Goal: Transaction & Acquisition: Purchase product/service

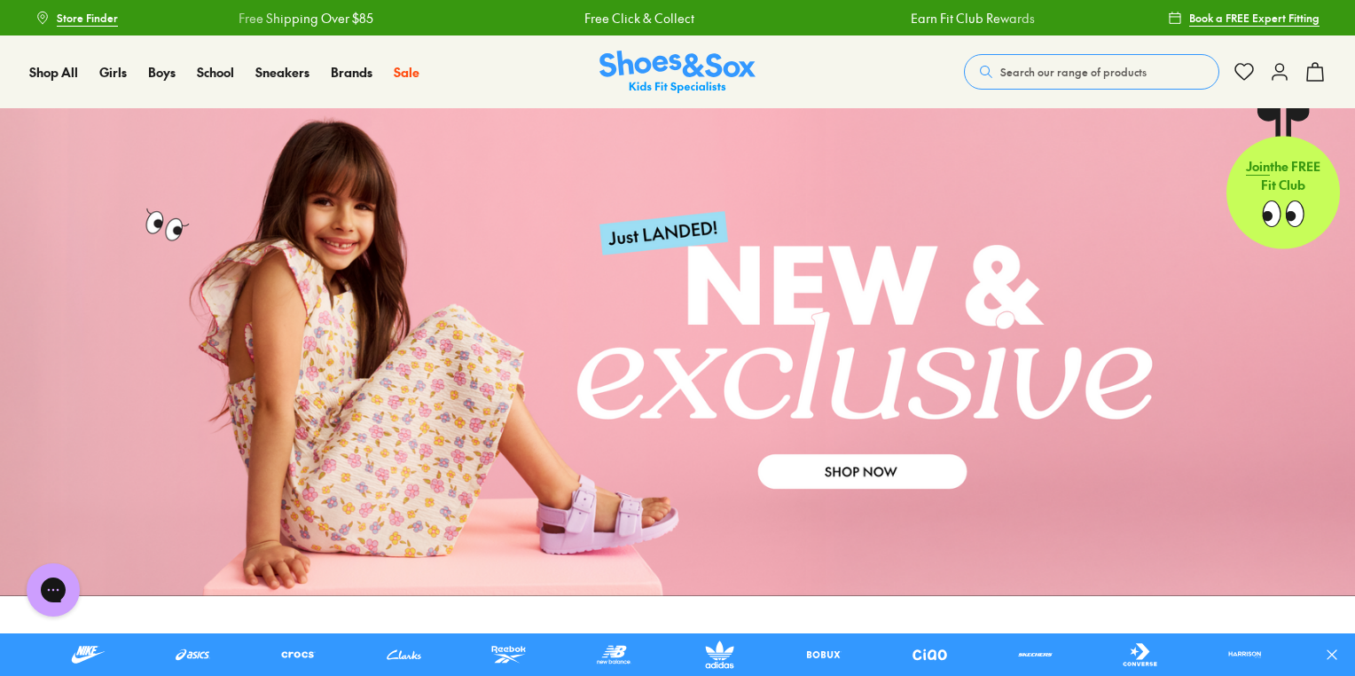
click at [1080, 72] on span "Search our range of products" at bounding box center [1073, 72] width 146 height 16
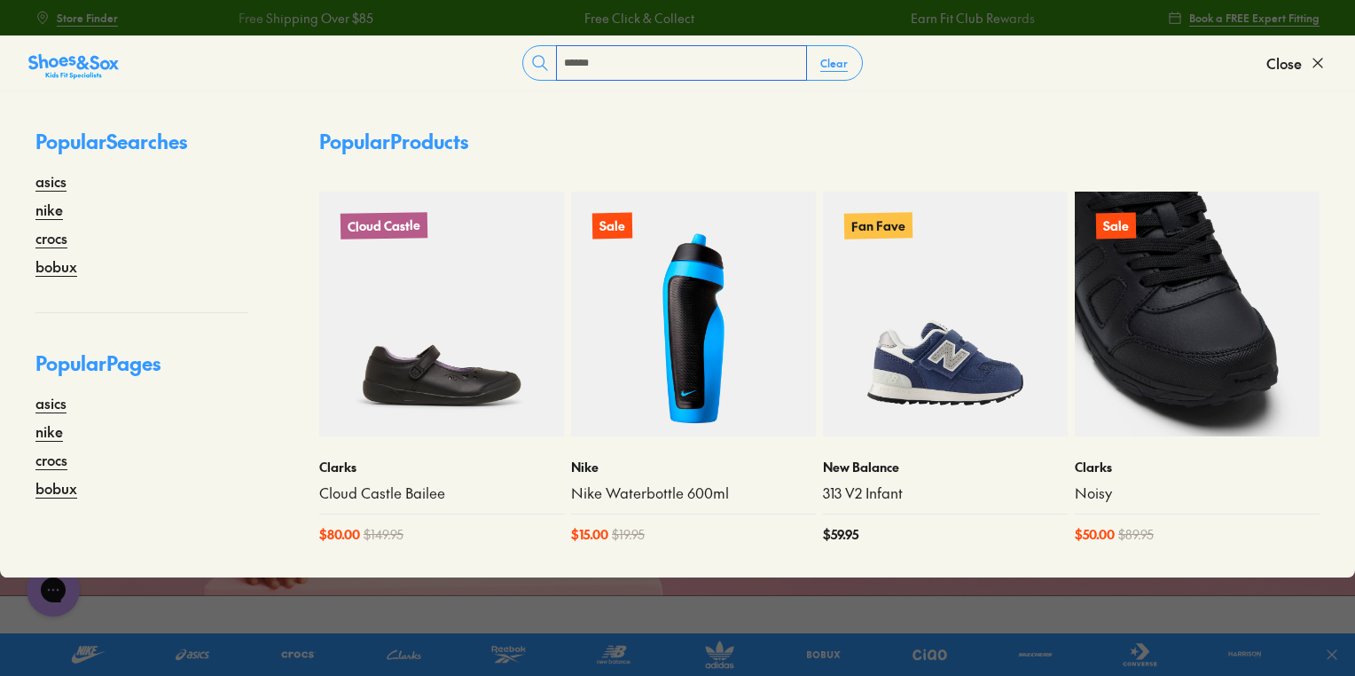
type input "******"
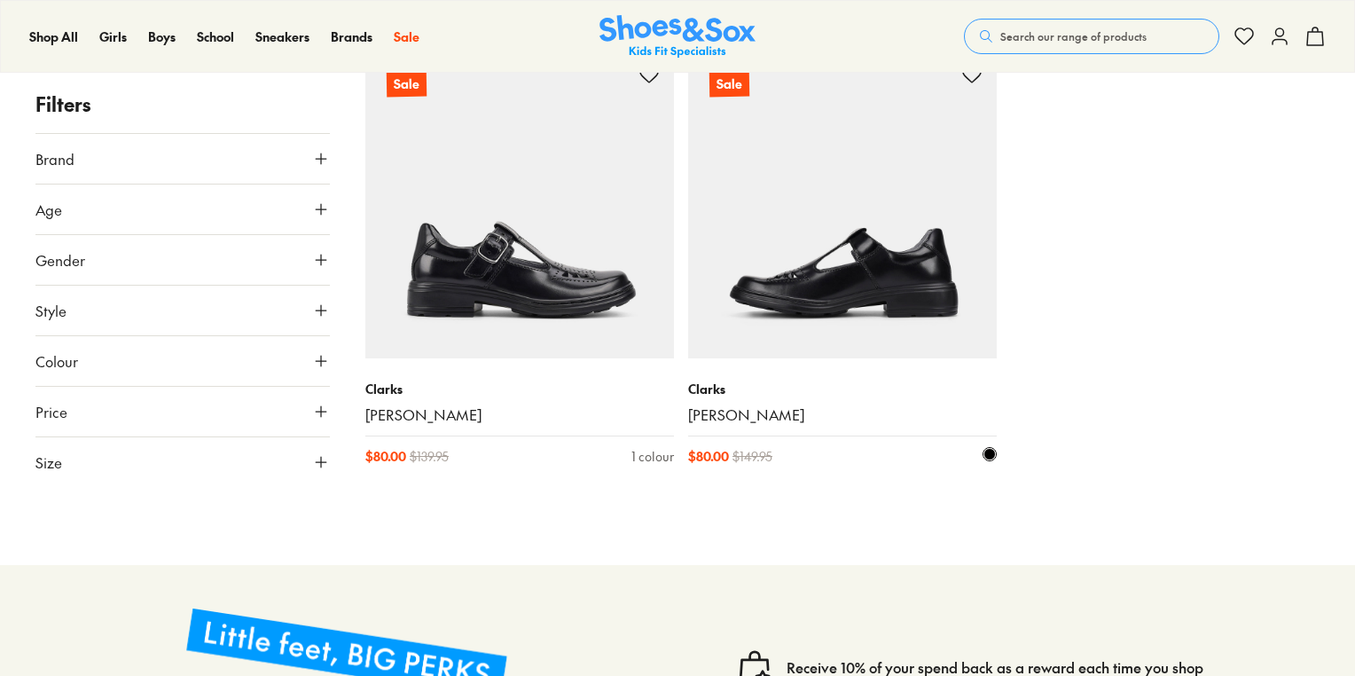
click at [773, 228] on img at bounding box center [842, 204] width 309 height 309
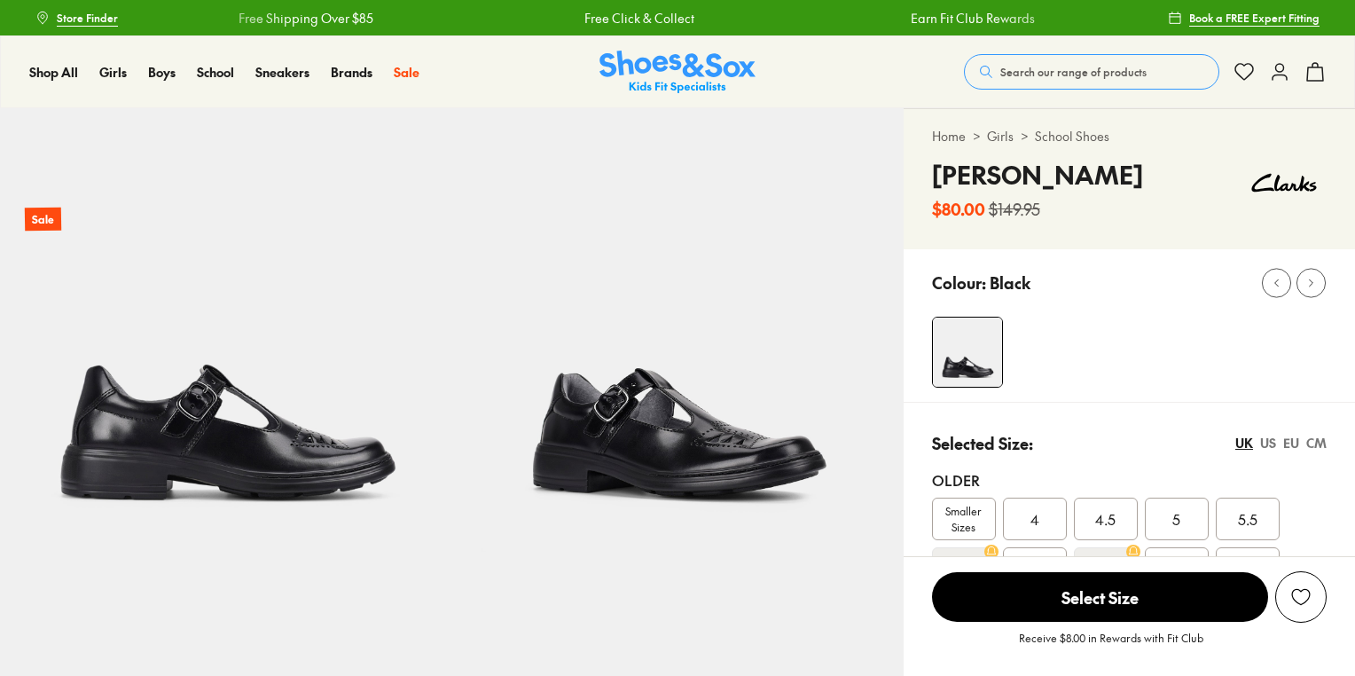
scroll to position [284, 0]
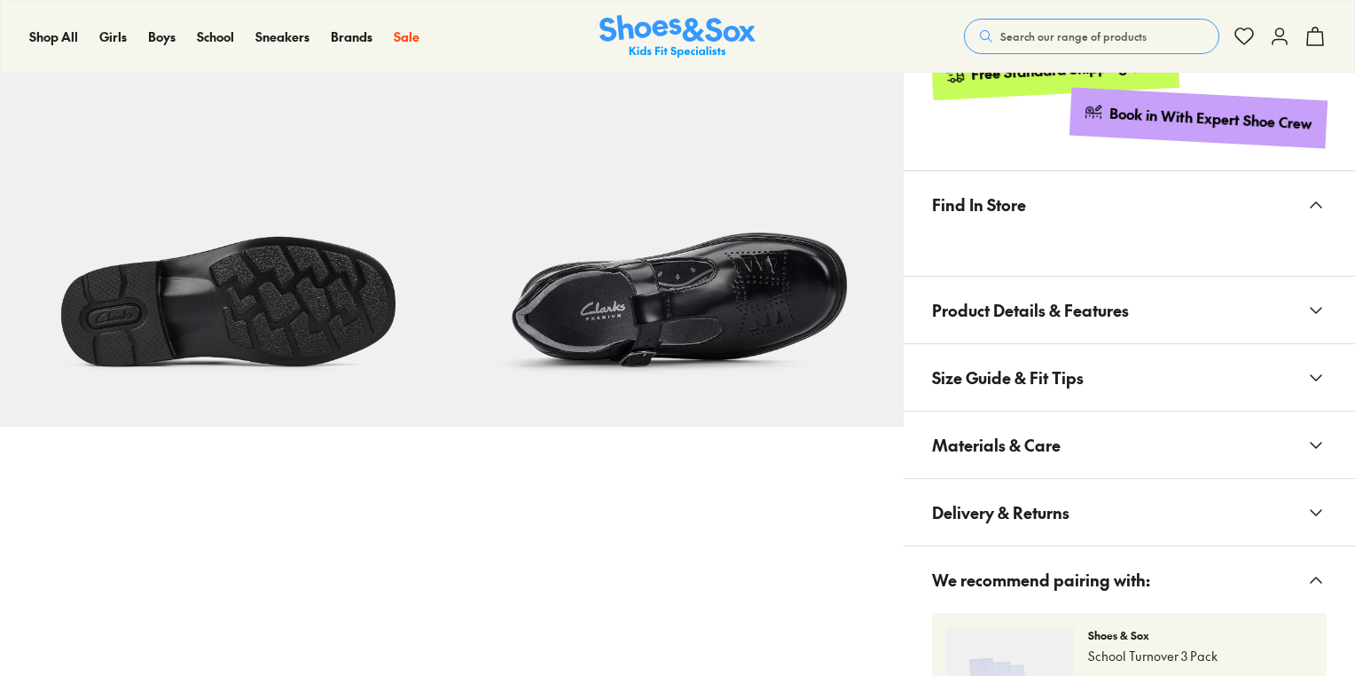
click at [1013, 351] on span "Size Guide & Fit Tips" at bounding box center [1008, 377] width 152 height 52
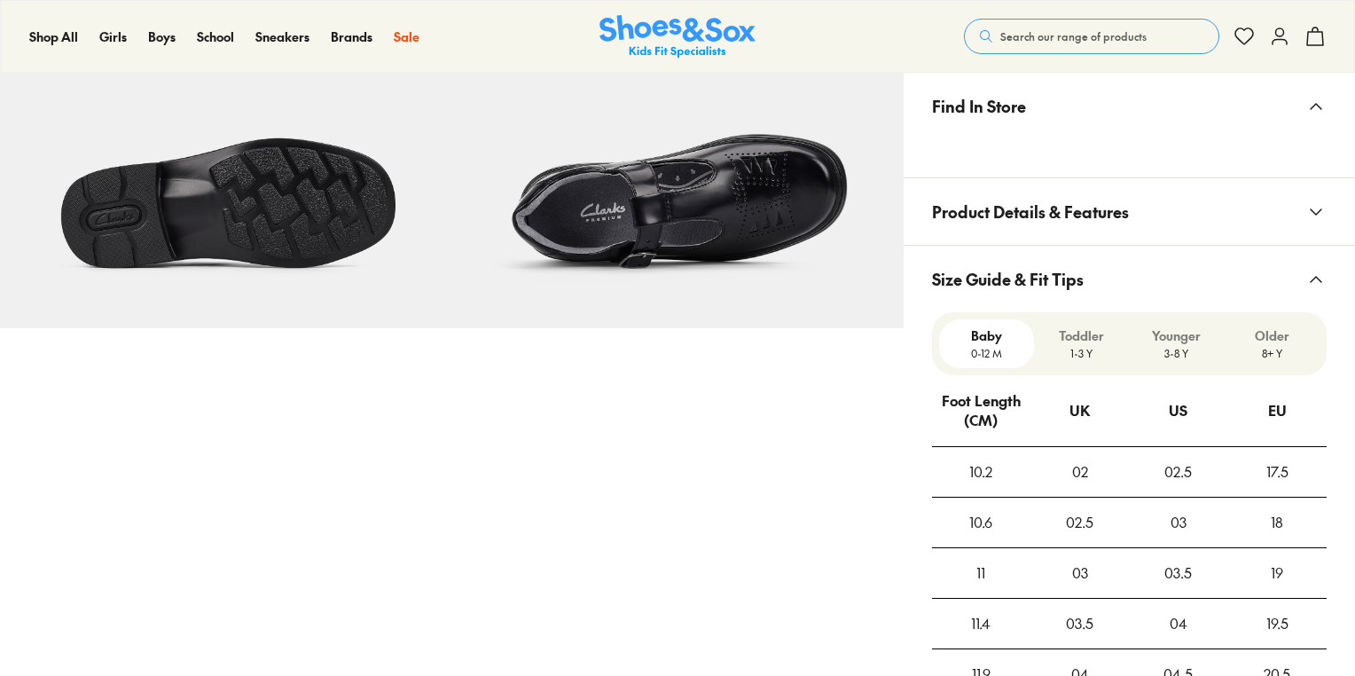
scroll to position [0, 0]
click at [1015, 286] on span "Size Guide & Fit Tips" at bounding box center [1008, 279] width 152 height 52
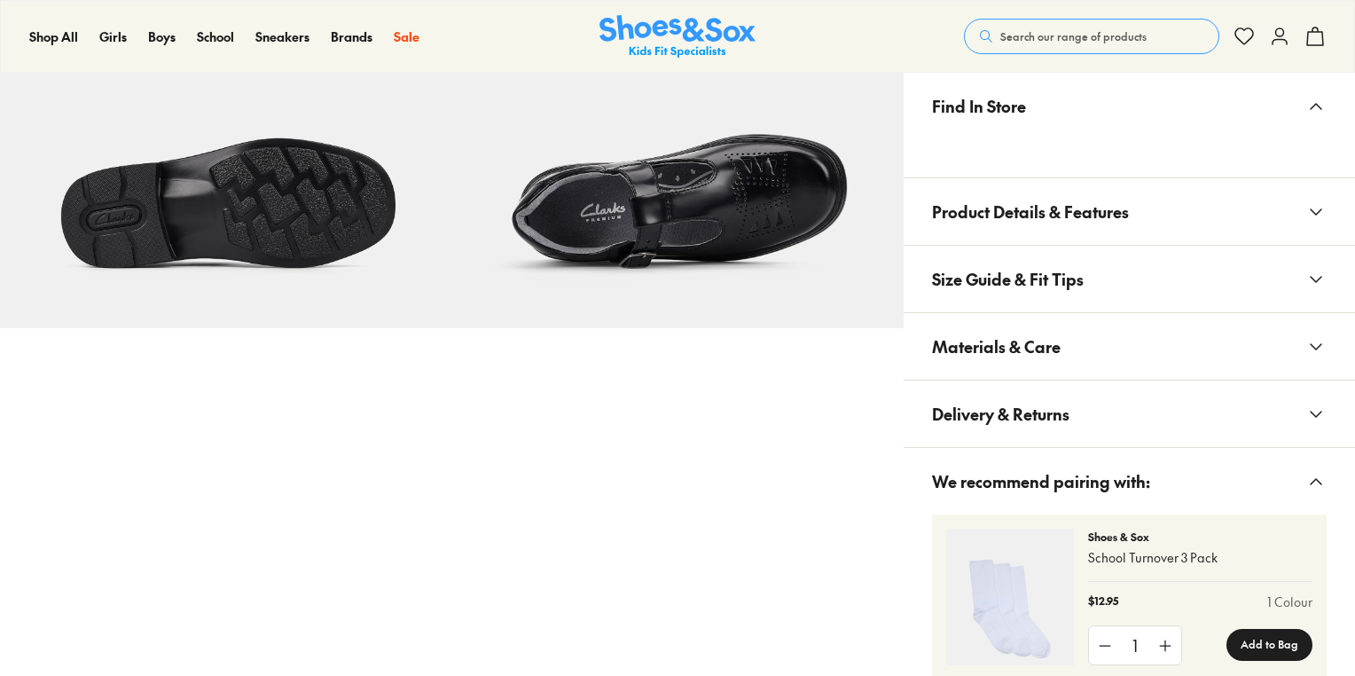
scroll to position [1131, 0]
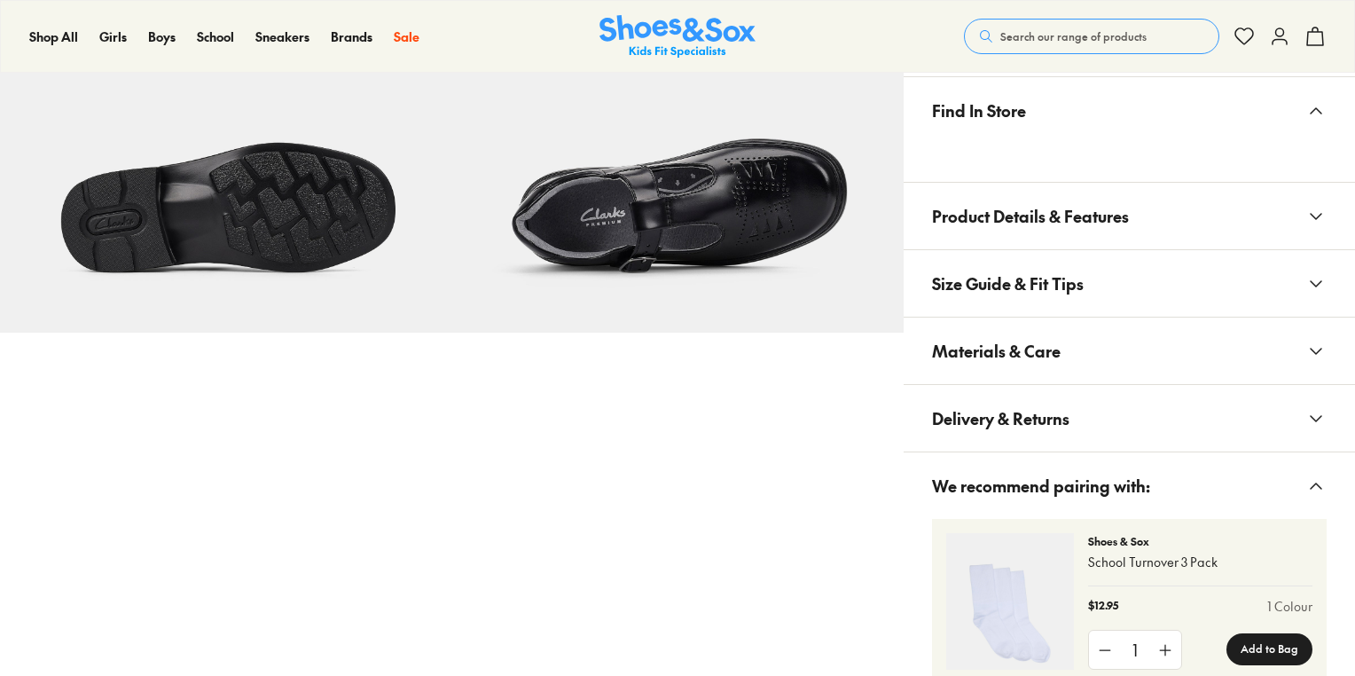
click at [1008, 366] on span "Materials & Care" at bounding box center [996, 351] width 129 height 52
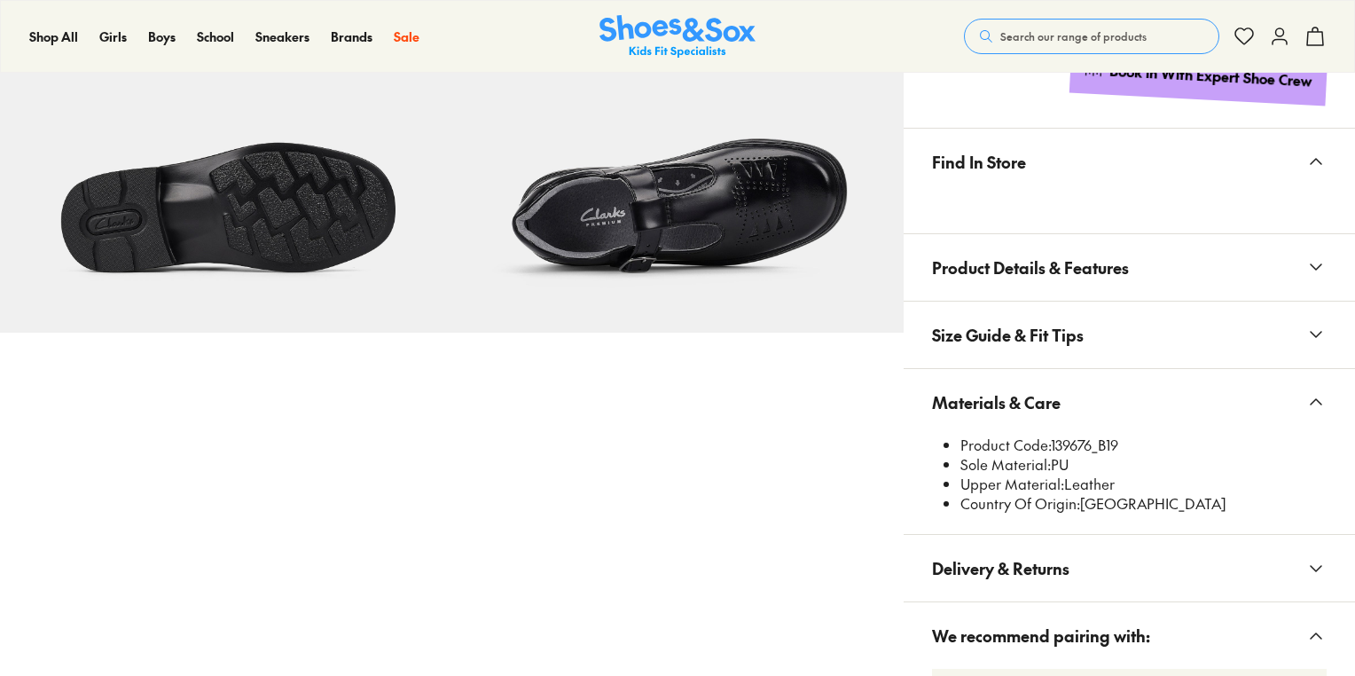
select select "*"
